Goal: Check status

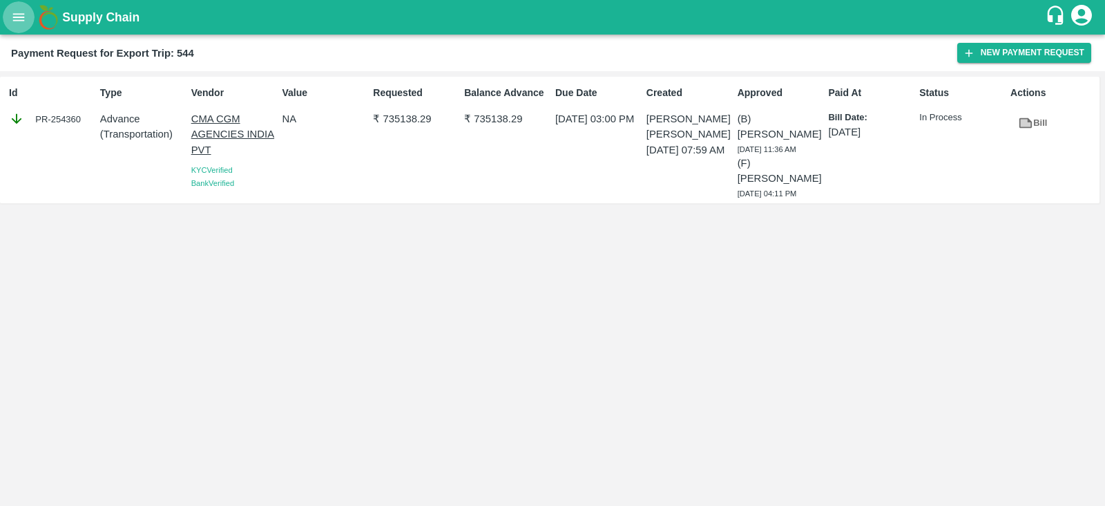
click at [23, 17] on icon "open drawer" at bounding box center [19, 17] width 12 height 8
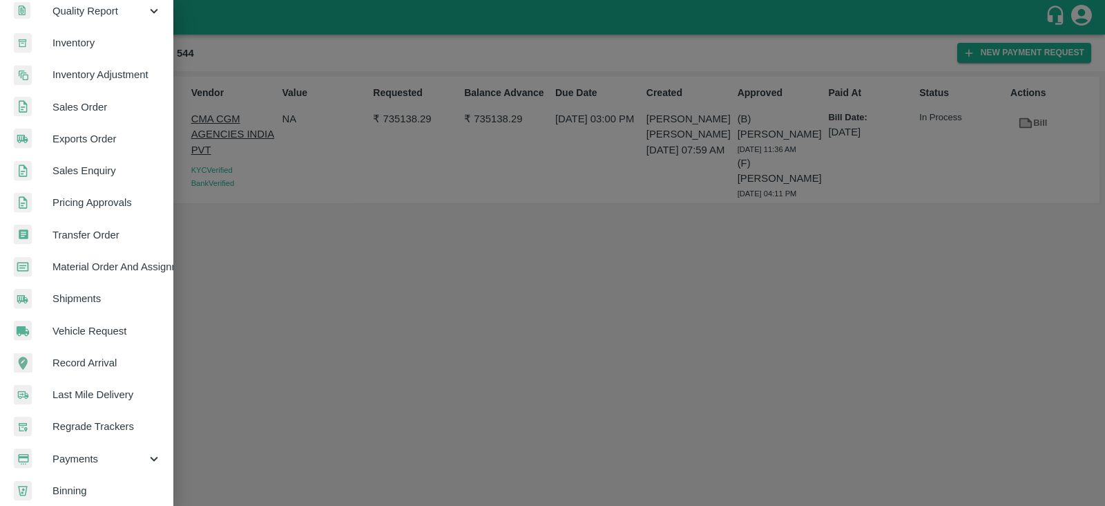
scroll to position [280, 0]
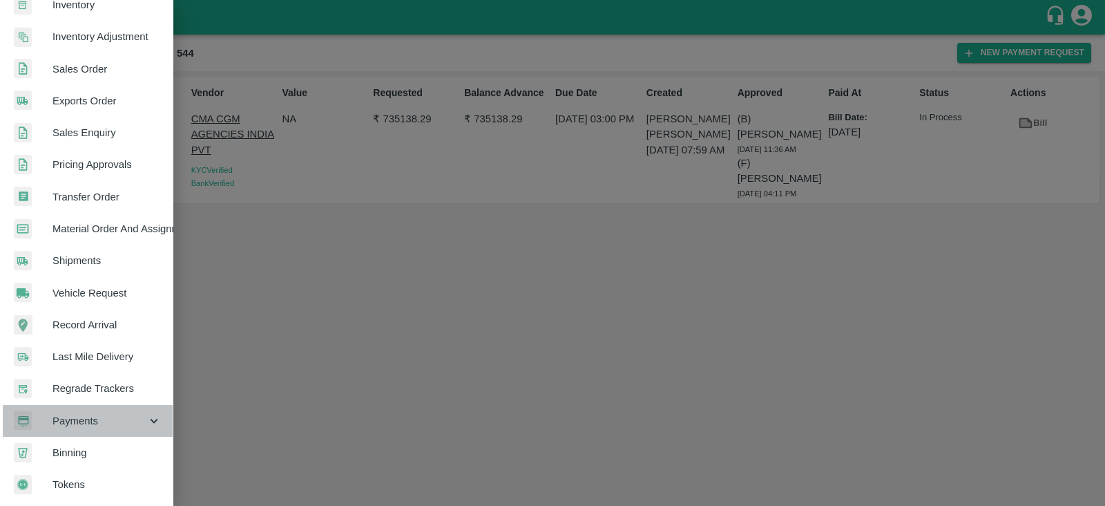
click at [104, 415] on span "Payments" at bounding box center [99, 420] width 94 height 15
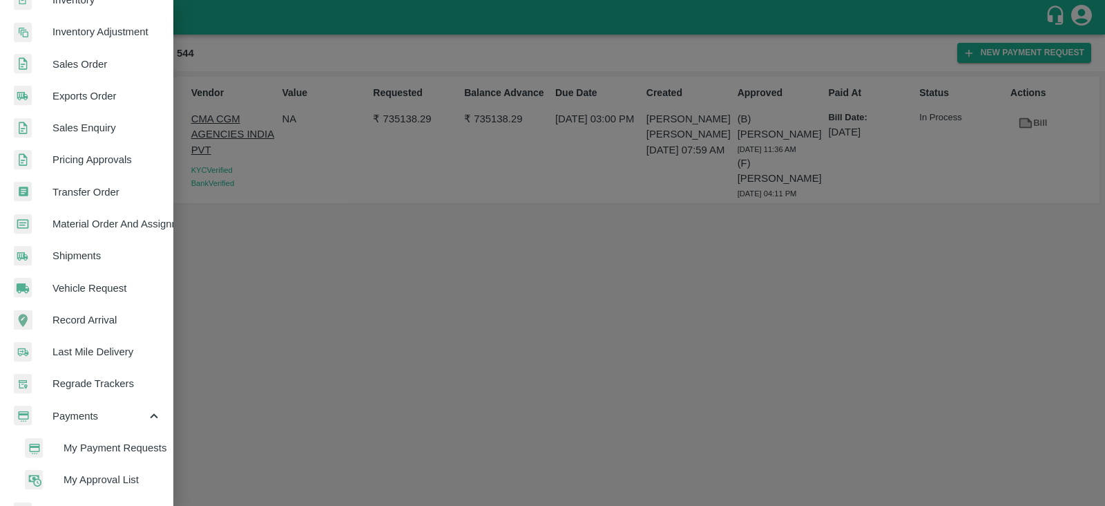
click at [111, 450] on span "My Payment Requests" at bounding box center [113, 447] width 98 height 15
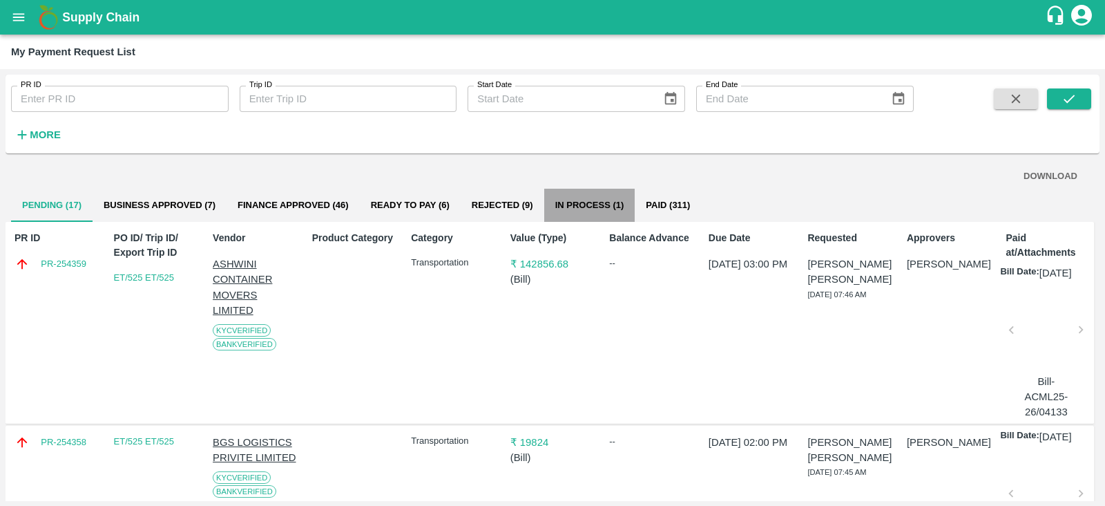
click at [599, 202] on button "In Process (1)" at bounding box center [589, 205] width 91 height 33
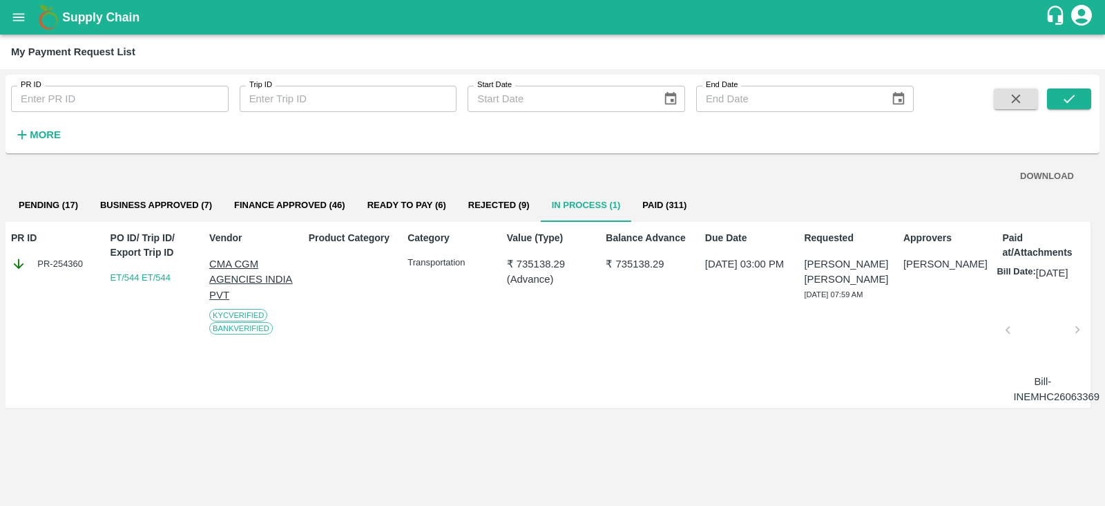
scroll to position [0, 1]
click at [165, 209] on button "Business Approved (7)" at bounding box center [158, 205] width 134 height 33
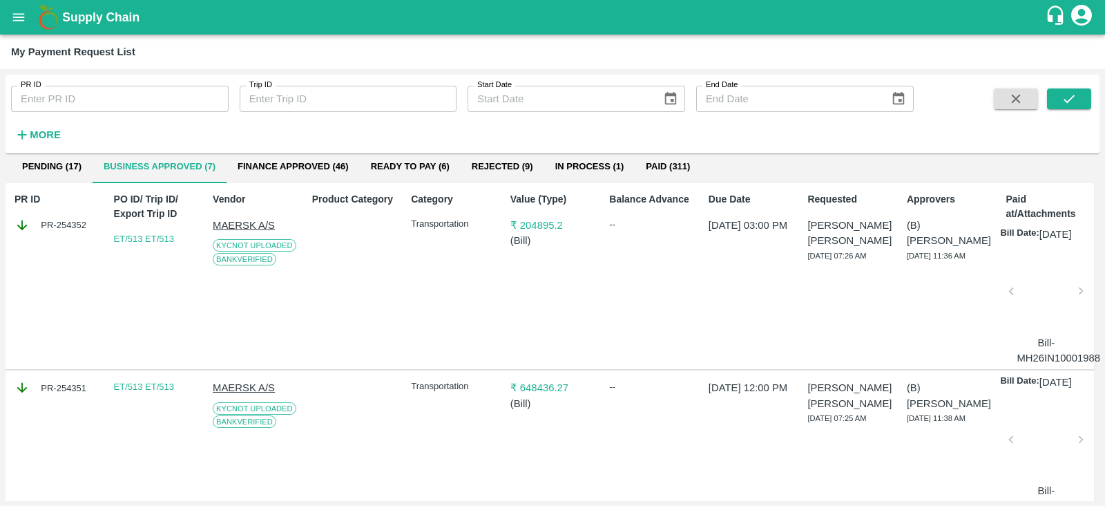
scroll to position [0, 0]
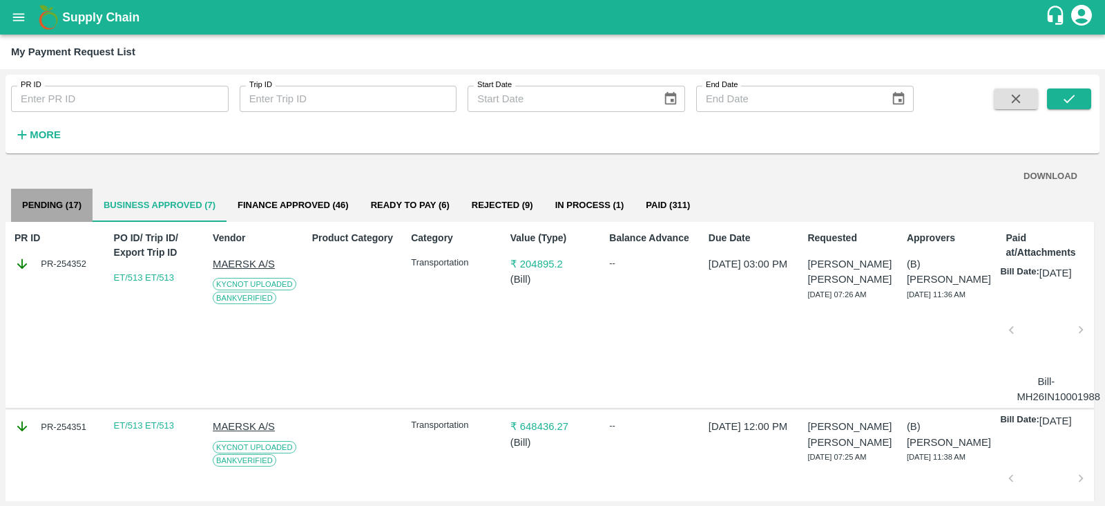
click at [15, 204] on button "Pending (17)" at bounding box center [52, 205] width 82 height 33
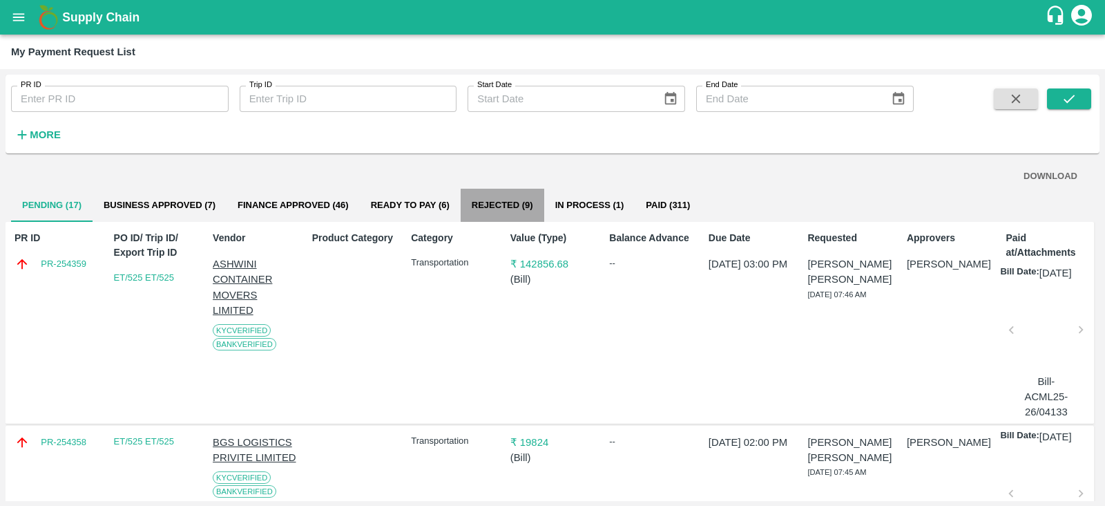
click at [496, 213] on button "Rejected (9)" at bounding box center [503, 205] width 84 height 33
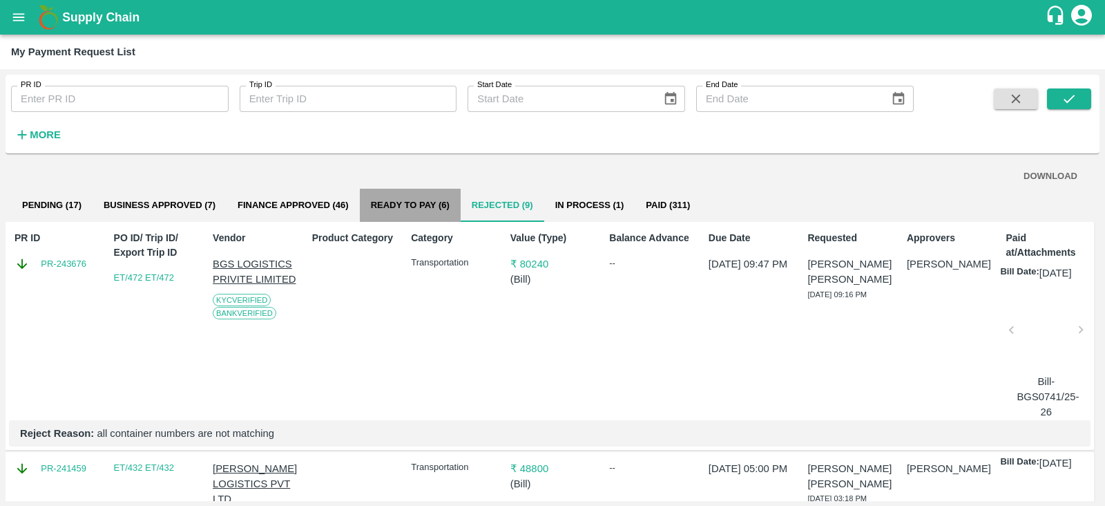
click at [423, 204] on button "Ready To Pay (6)" at bounding box center [410, 205] width 101 height 33
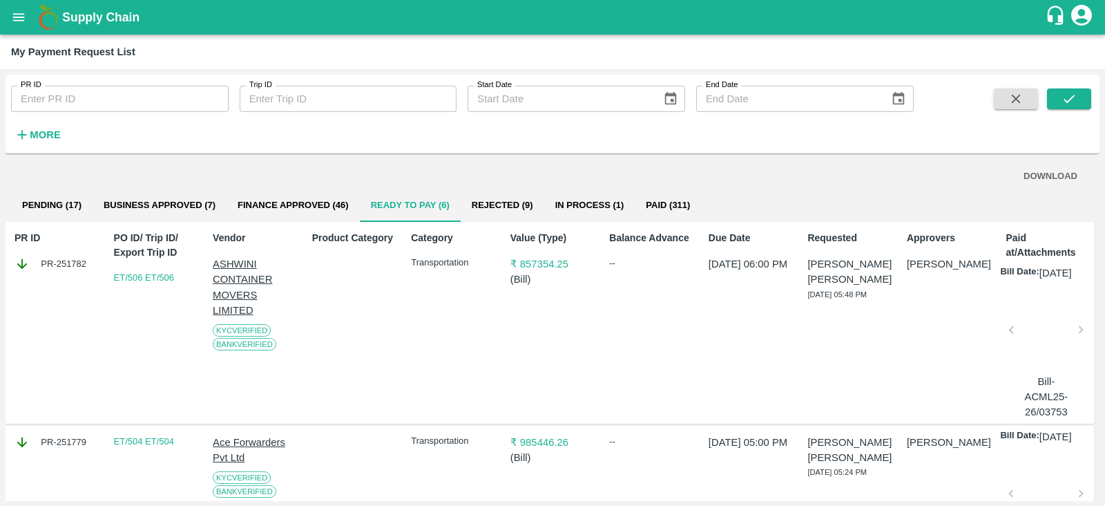
click at [508, 198] on button "Rejected (9)" at bounding box center [503, 205] width 84 height 33
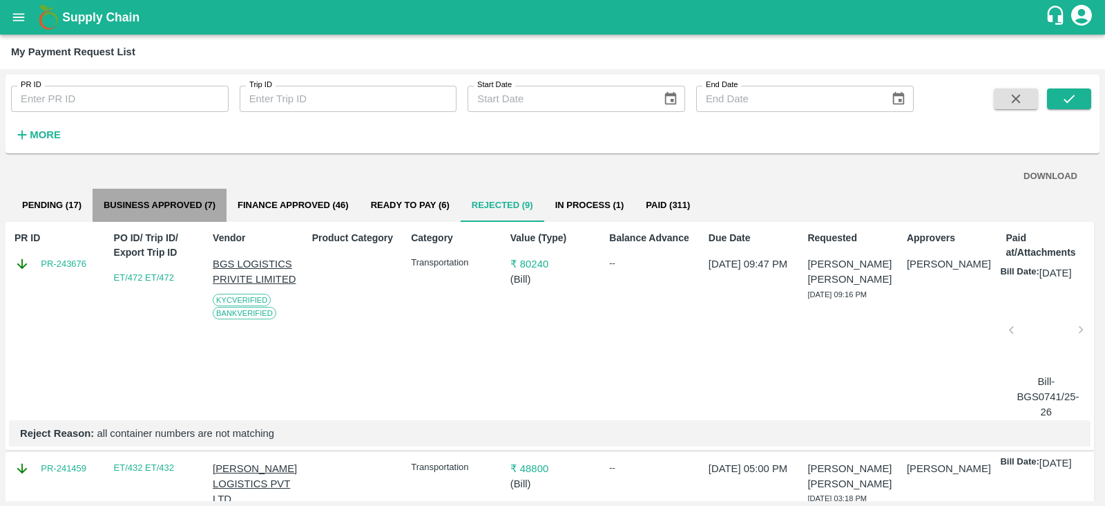
click at [169, 202] on button "Business Approved (7)" at bounding box center [160, 205] width 134 height 33
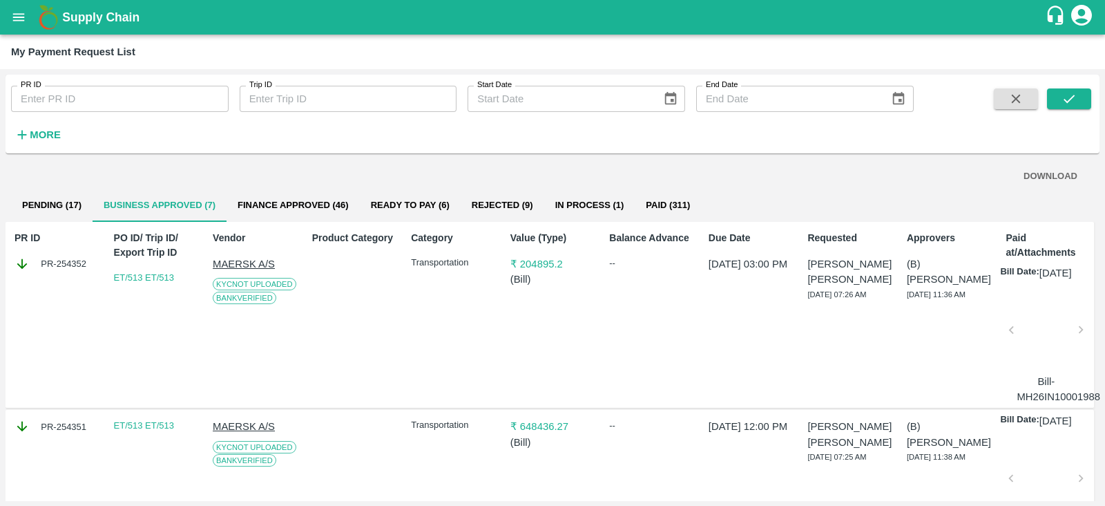
click at [57, 198] on button "Pending (17)" at bounding box center [52, 205] width 82 height 33
